Goal: Transaction & Acquisition: Purchase product/service

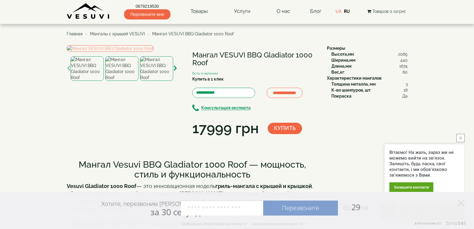
drag, startPoint x: 409, startPoint y: 64, endPoint x: 393, endPoint y: 68, distance: 17.2
drag, startPoint x: 397, startPoint y: 66, endPoint x: 408, endPoint y: 66, distance: 11.7
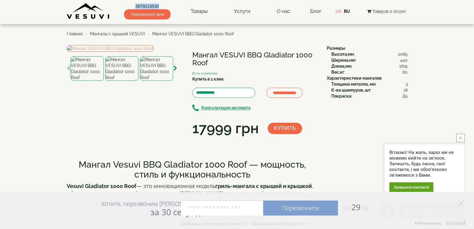
drag, startPoint x: 129, startPoint y: 2, endPoint x: 167, endPoint y: 3, distance: 37.7
click at [167, 3] on div "0679219530 Перезвоните мне Товары Булерьяны VESUVI Мангалы от завода VESUVI Печ…" at bounding box center [237, 9] width 341 height 19
copy link "0679219530"
click at [463, 201] on icon at bounding box center [461, 202] width 7 height 7
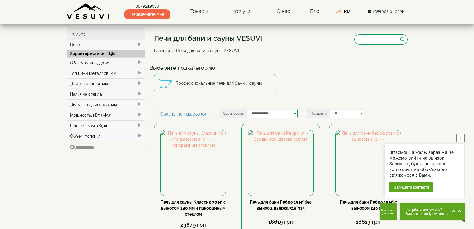
scroll to position [598, 0]
